Goal: Entertainment & Leisure: Consume media (video, audio)

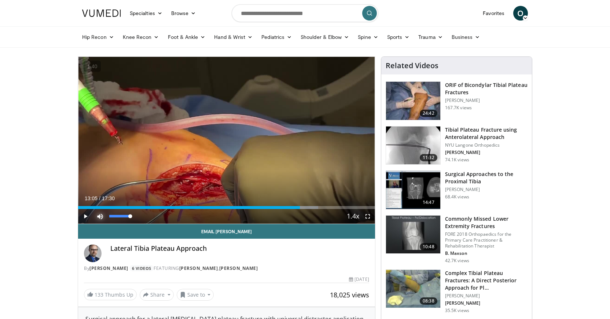
click at [100, 217] on span "Video Player" at bounding box center [100, 216] width 15 height 15
click at [88, 217] on span "Video Player" at bounding box center [85, 216] width 15 height 15
click at [371, 219] on span "Video Player" at bounding box center [367, 216] width 15 height 15
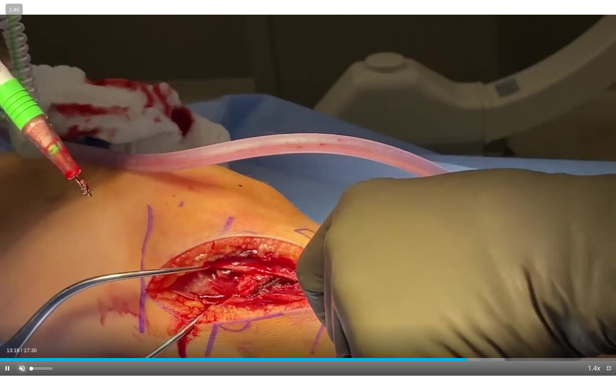
click at [21, 319] on span "Video Player" at bounding box center [22, 368] width 15 height 15
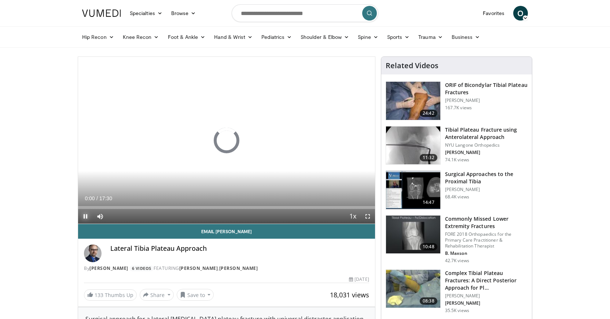
click at [87, 216] on span "Video Player" at bounding box center [85, 216] width 15 height 15
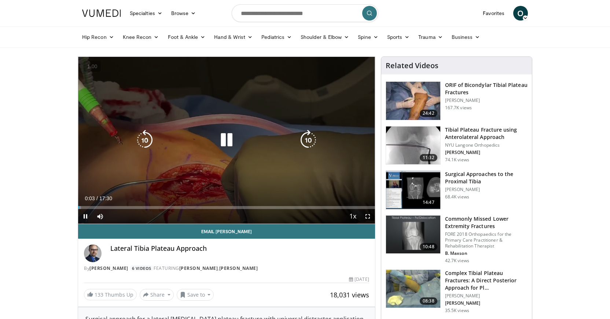
click at [225, 140] on icon "Video Player" at bounding box center [226, 140] width 21 height 21
